Goal: Transaction & Acquisition: Obtain resource

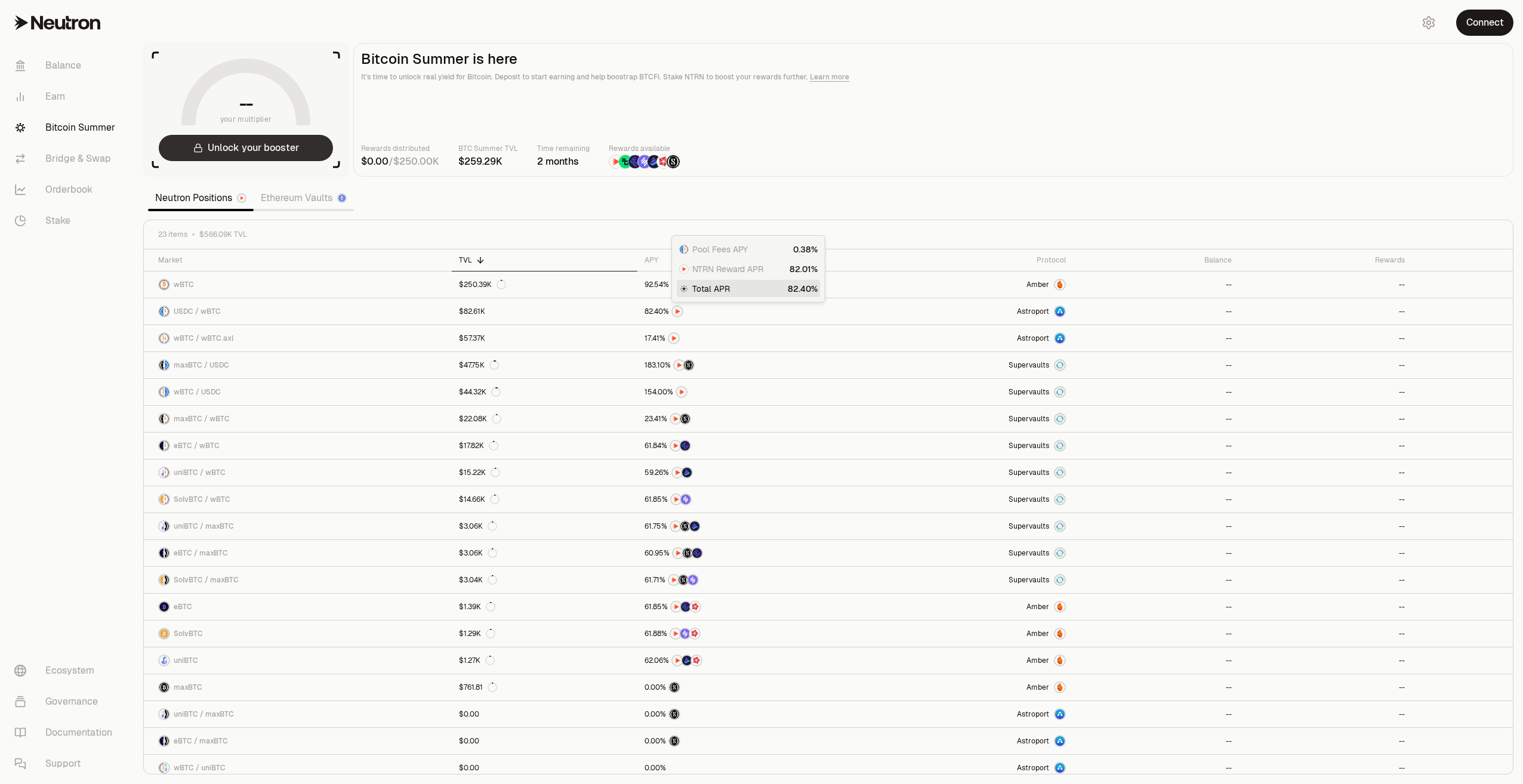
click at [245, 150] on button "Unlock your booster" at bounding box center [246, 148] width 174 height 26
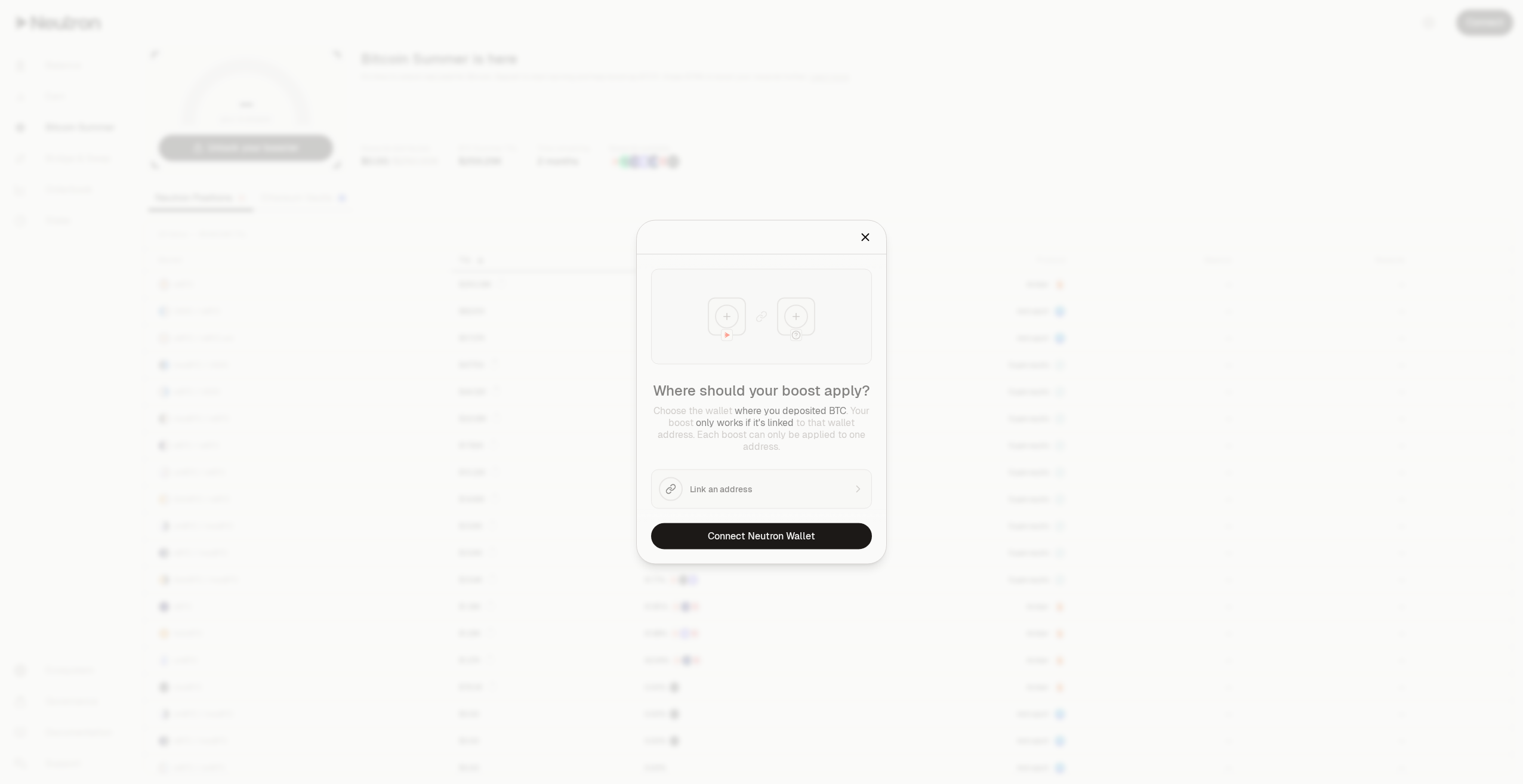
click at [453, 234] on icon "Close" at bounding box center [865, 237] width 13 height 13
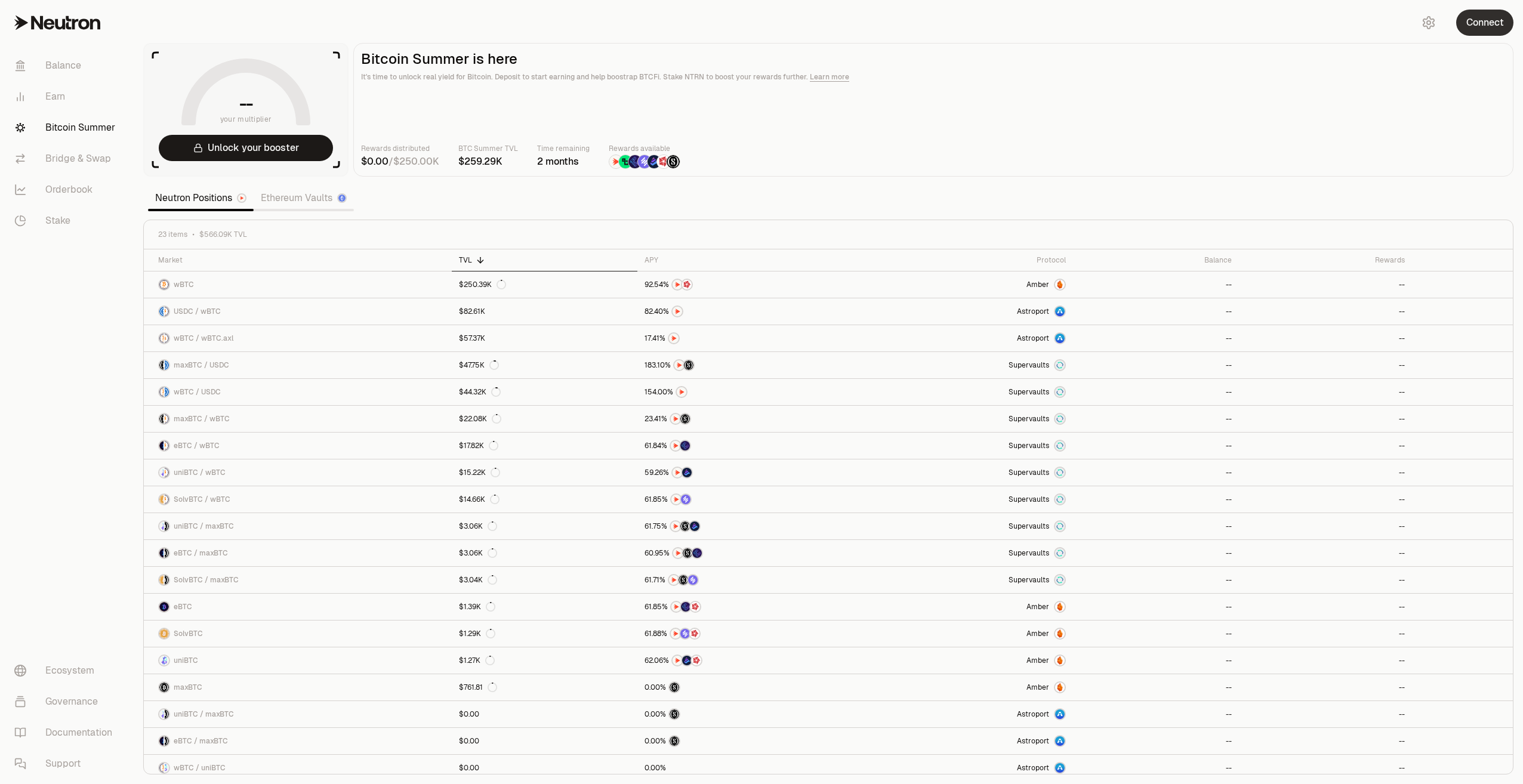
click at [453, 31] on button "Connect" at bounding box center [1485, 22] width 58 height 26
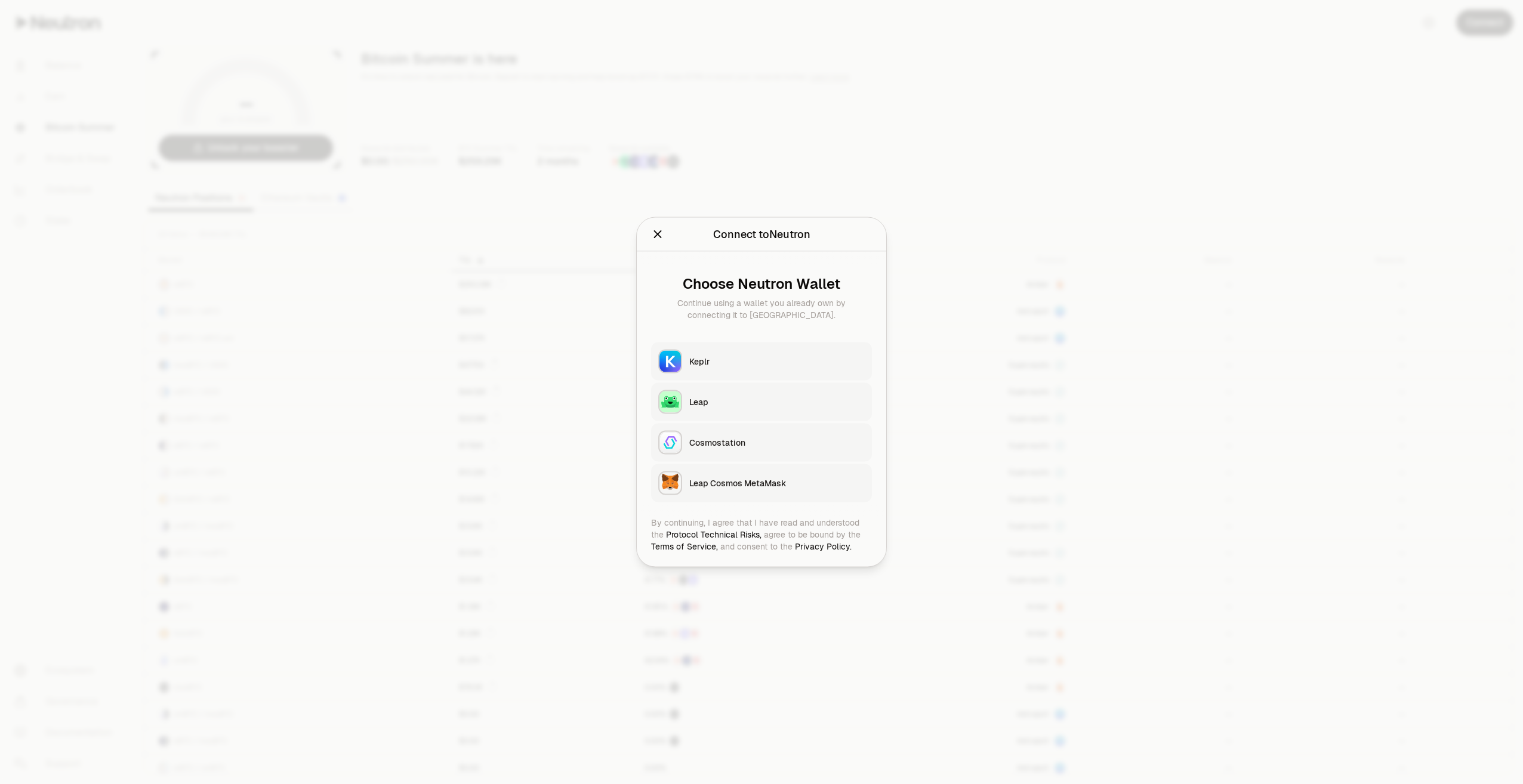
click at [453, 362] on div "Keplr" at bounding box center [776, 362] width 176 height 12
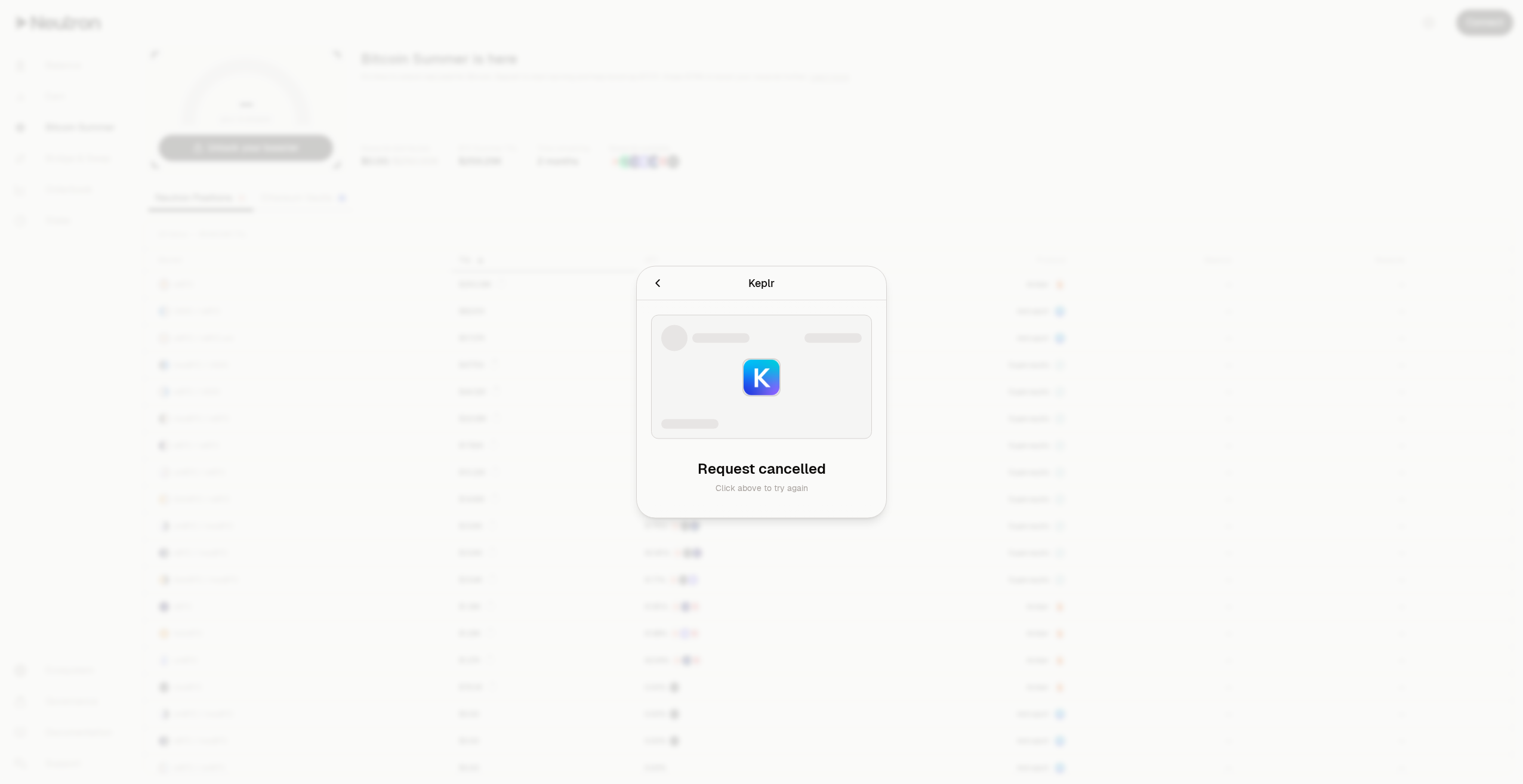
click at [453, 281] on icon "Cancel" at bounding box center [657, 283] width 4 height 8
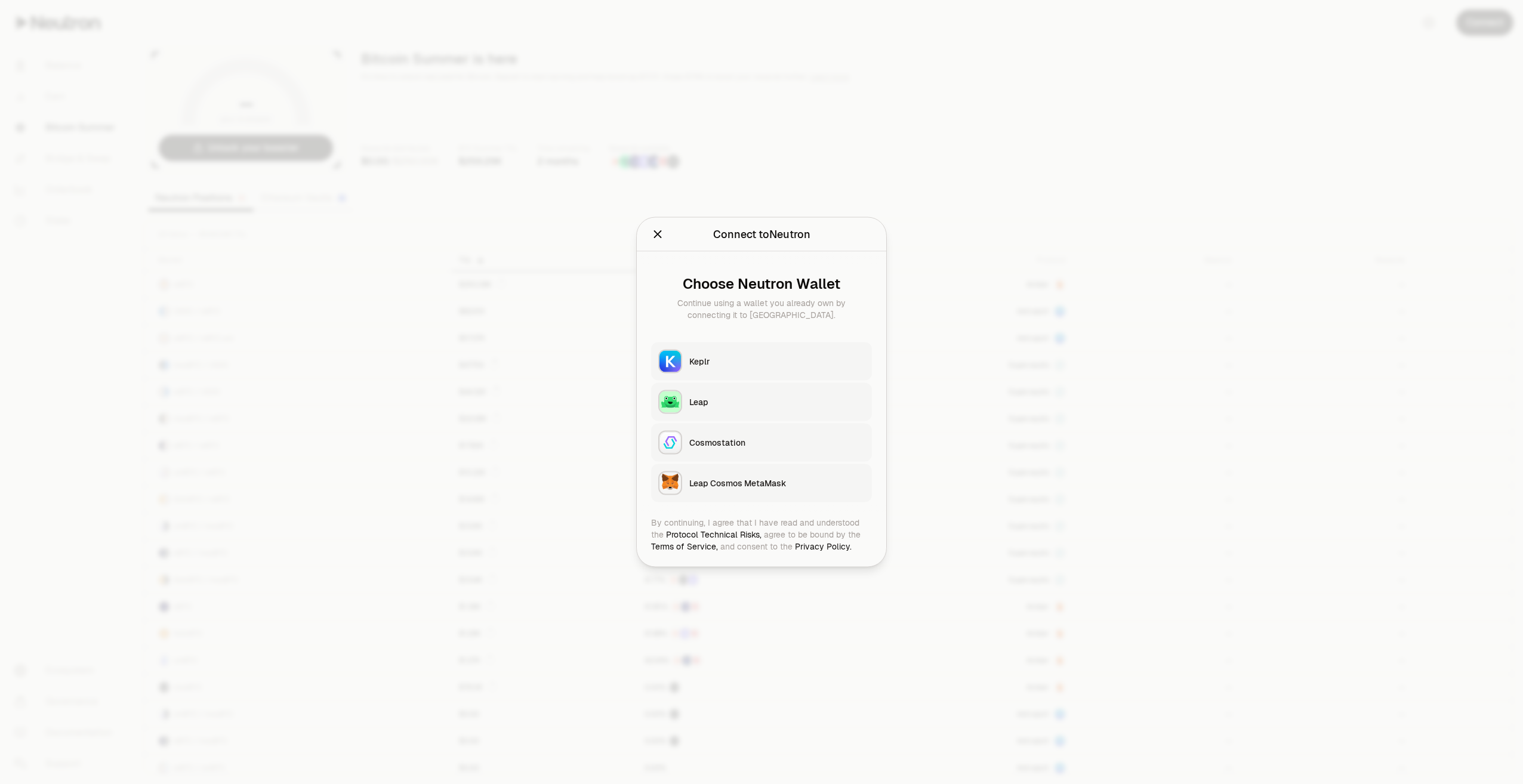
click at [453, 305] on div at bounding box center [761, 392] width 1523 height 784
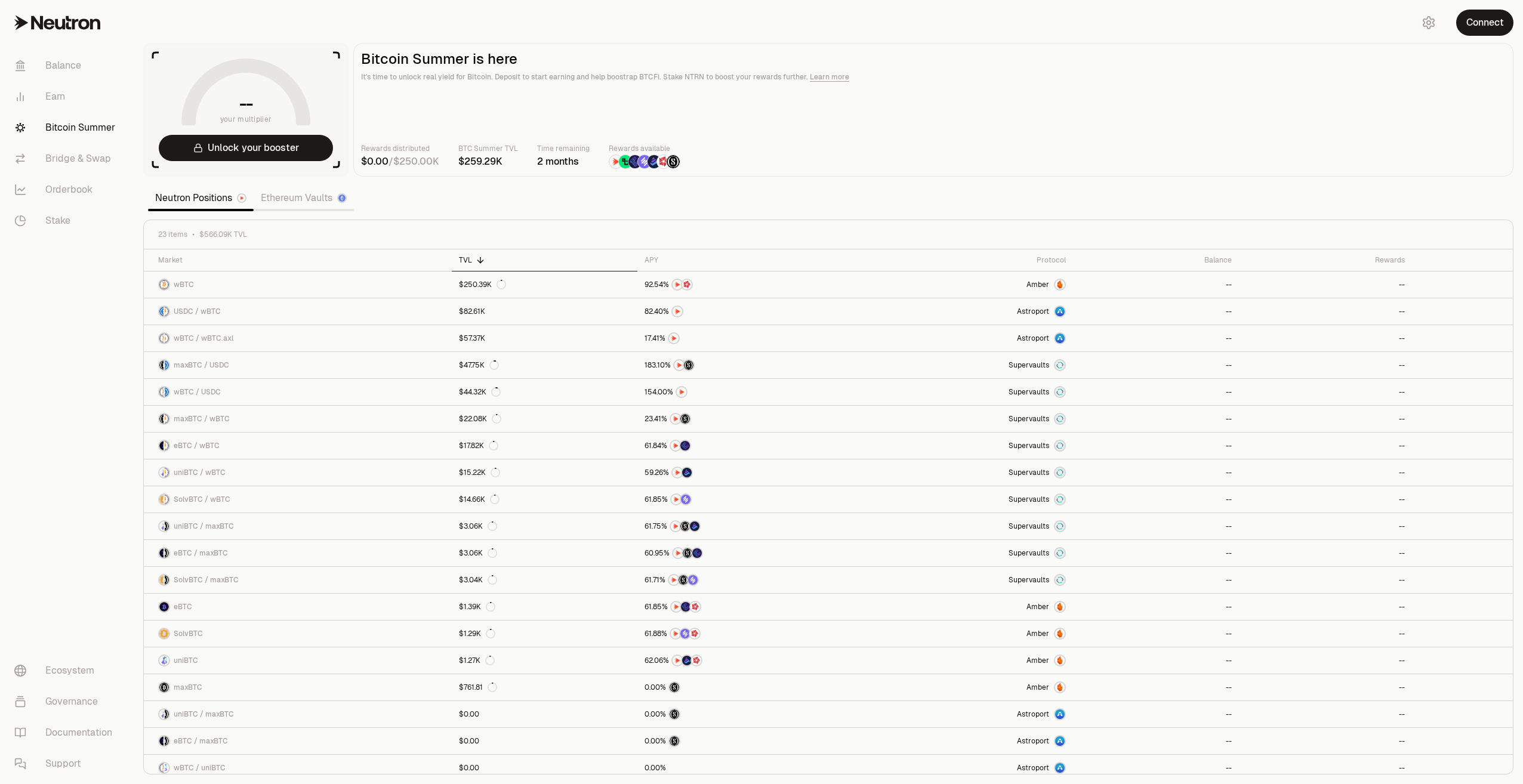
click at [288, 193] on link "Ethereum Vaults" at bounding box center [304, 198] width 101 height 24
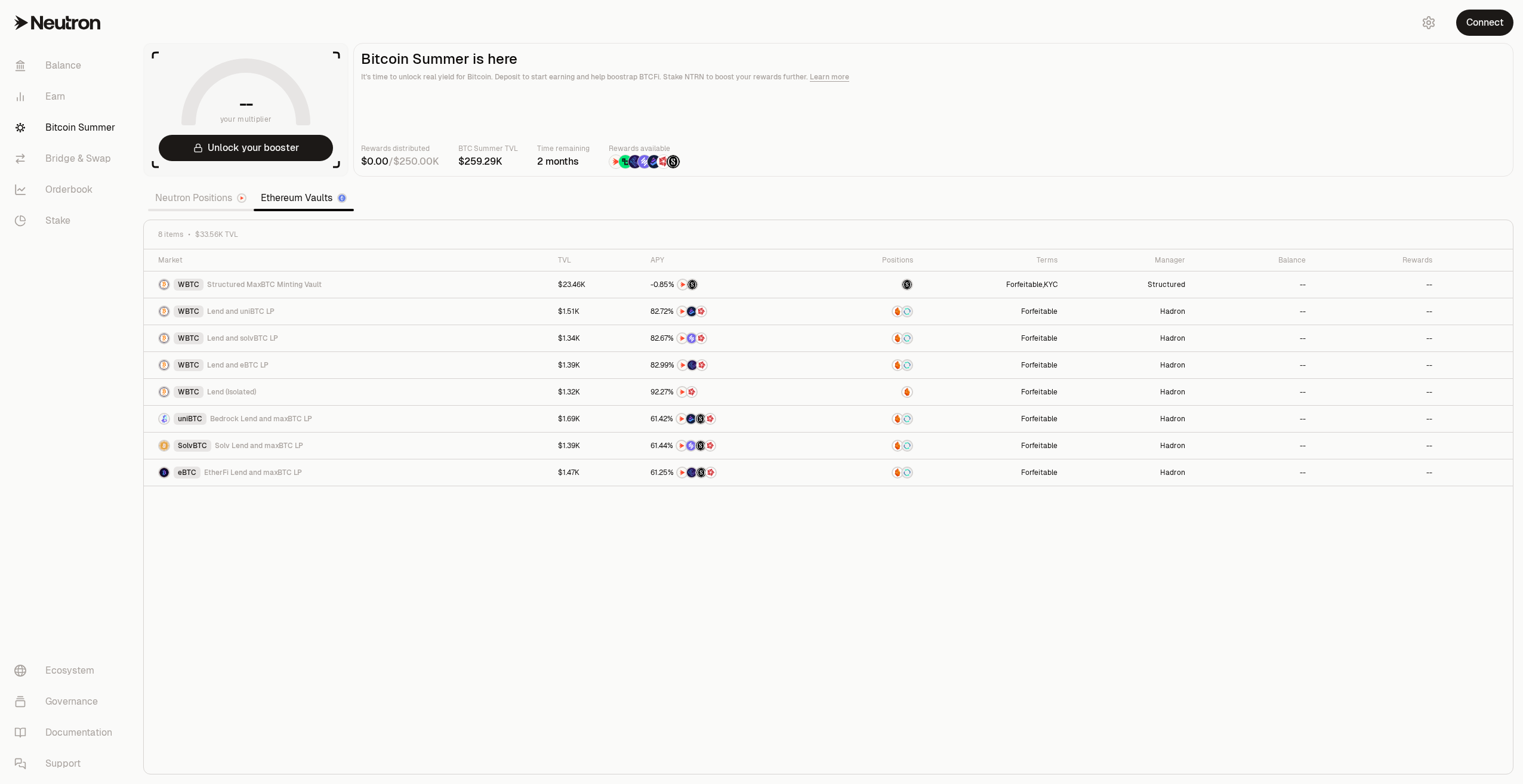
click at [216, 196] on link "Neutron Positions" at bounding box center [201, 198] width 106 height 24
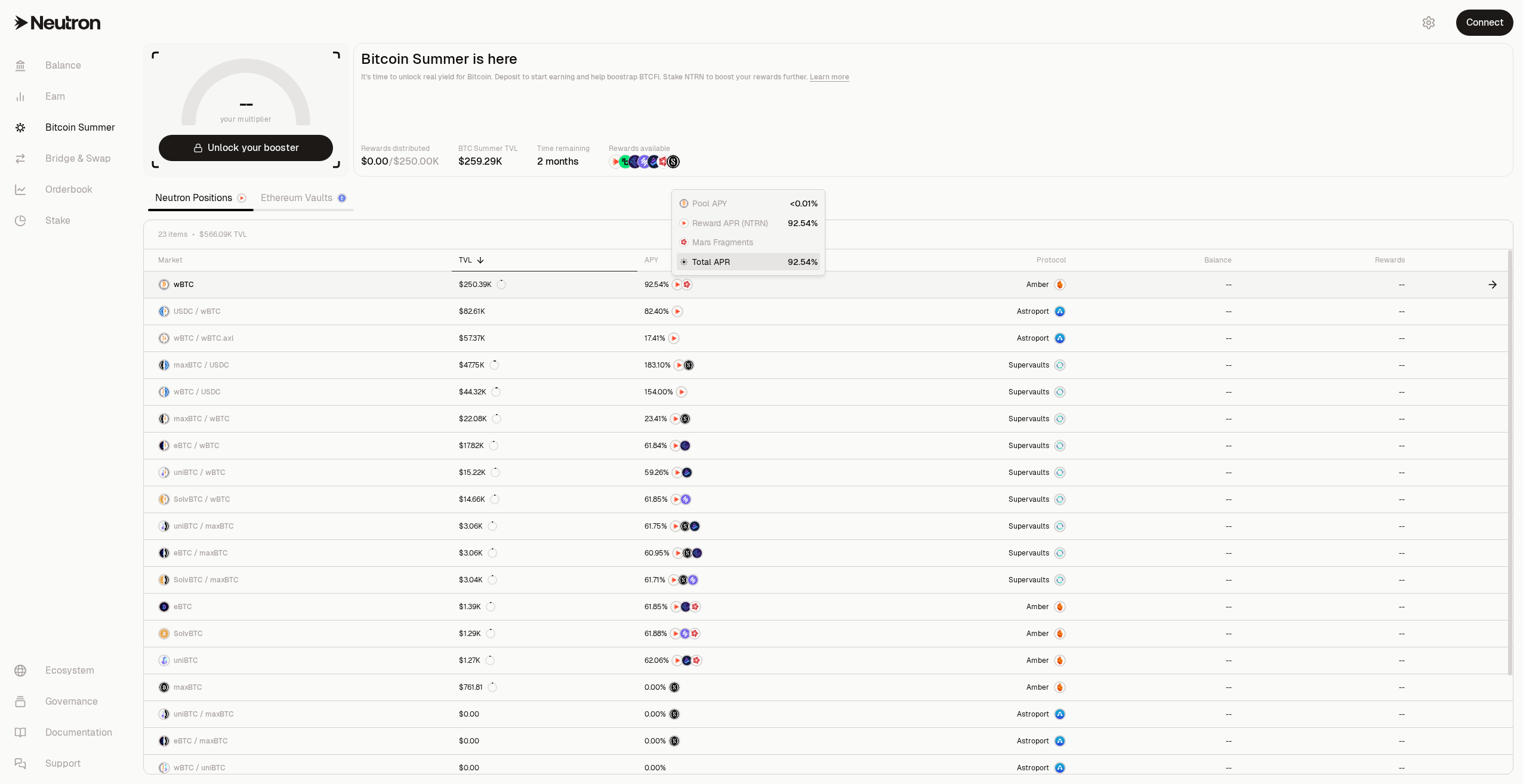
click at [453, 287] on span "5" at bounding box center [656, 285] width 5 height 9
